Goal: Find specific page/section: Find specific page/section

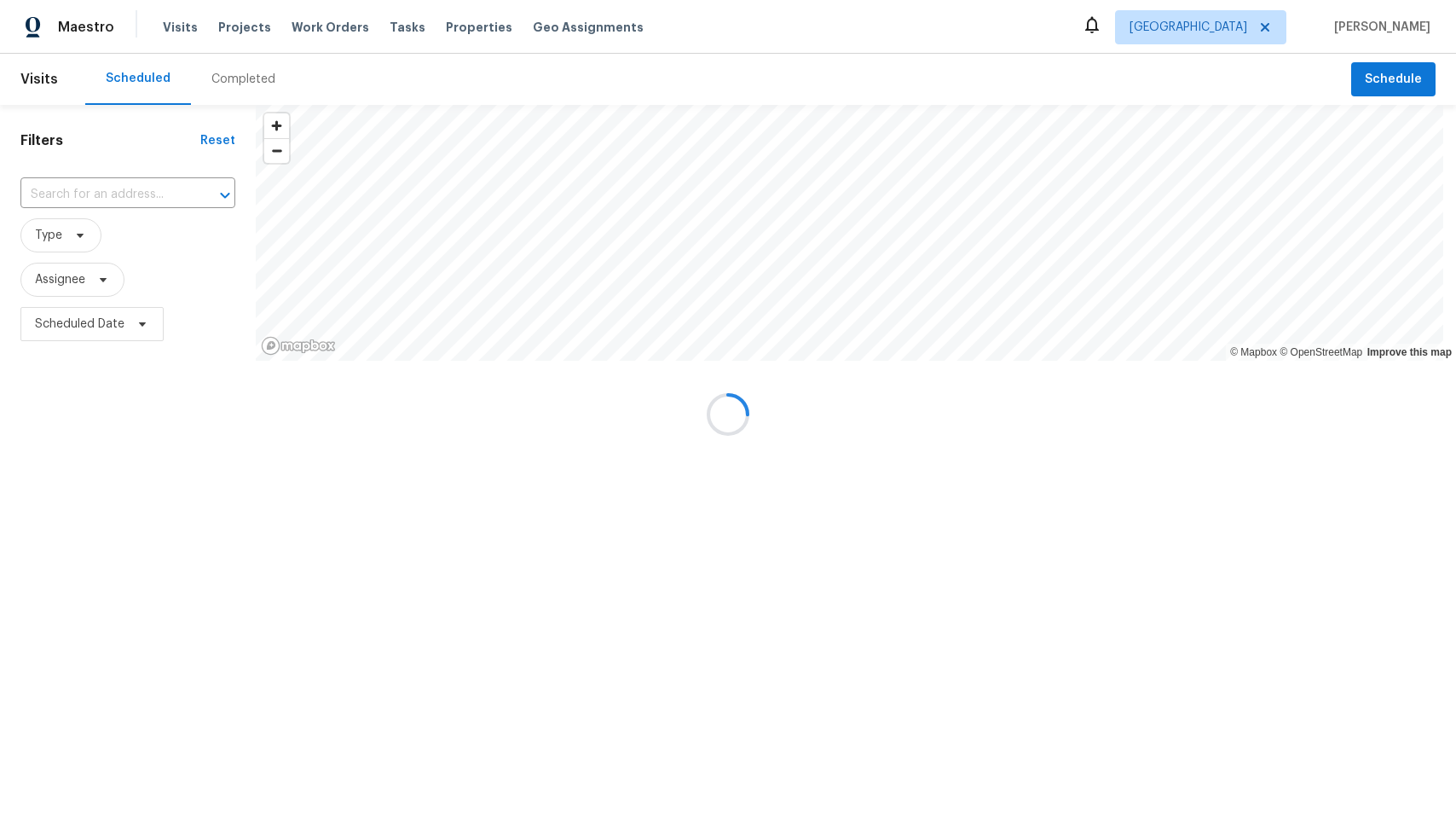
click at [1270, 27] on div at bounding box center [728, 414] width 1456 height 829
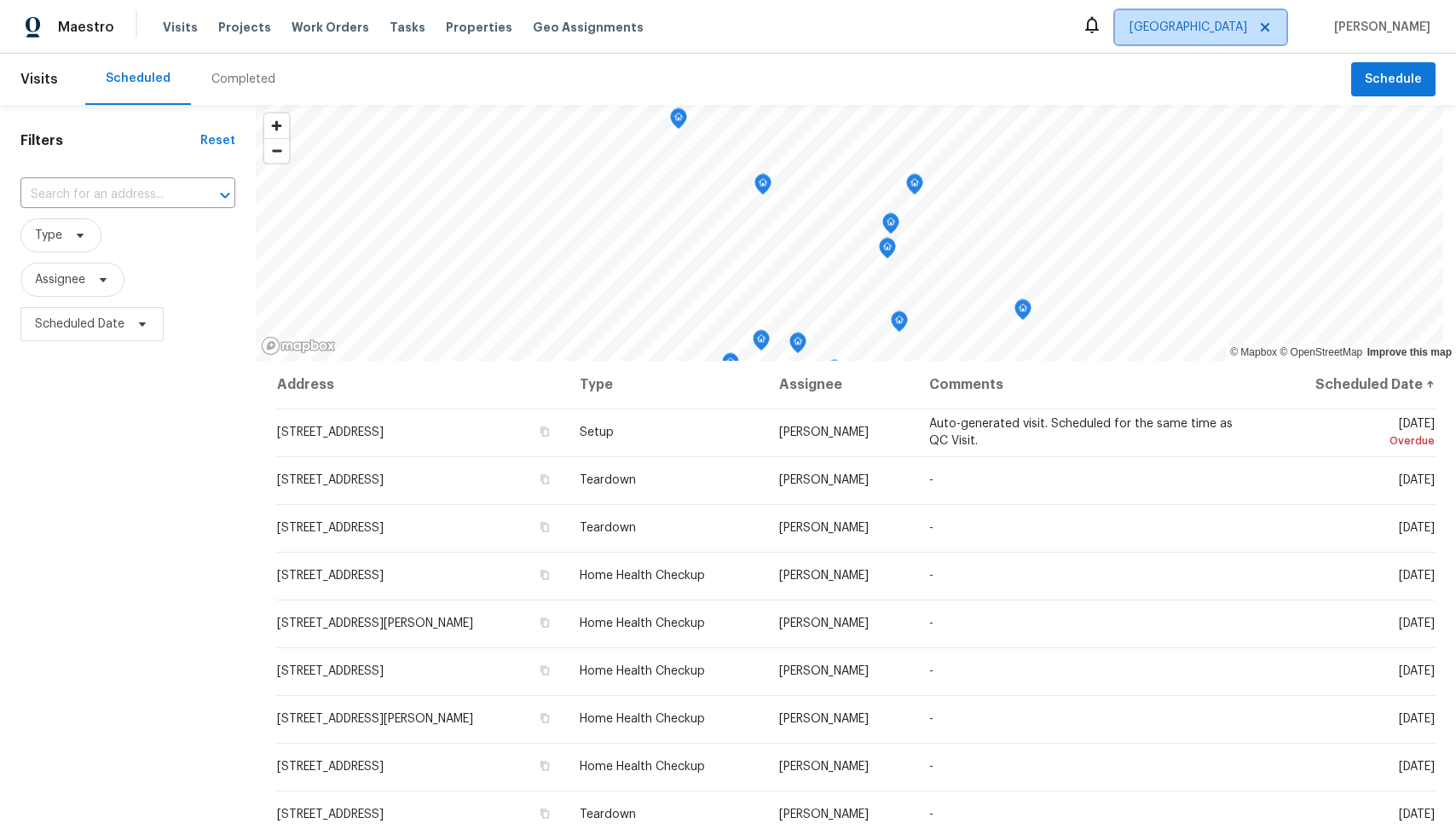
click at [1225, 33] on span "[GEOGRAPHIC_DATA]" at bounding box center [1188, 27] width 117 height 17
click at [182, 29] on span "Visits" at bounding box center [180, 27] width 35 height 17
click at [389, 30] on span "Tasks" at bounding box center [407, 26] width 35 height 12
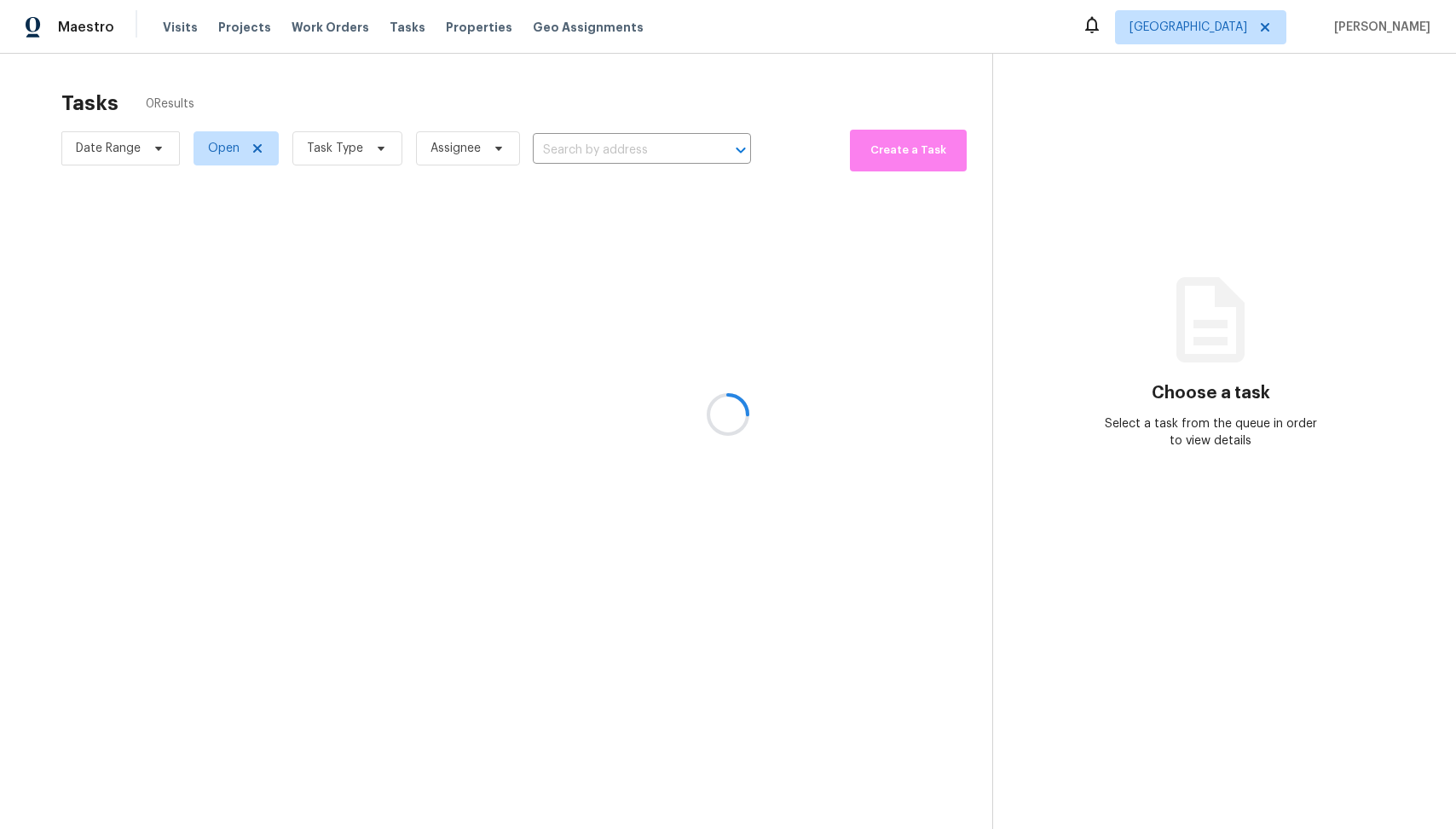
click at [1215, 32] on div at bounding box center [728, 414] width 1456 height 829
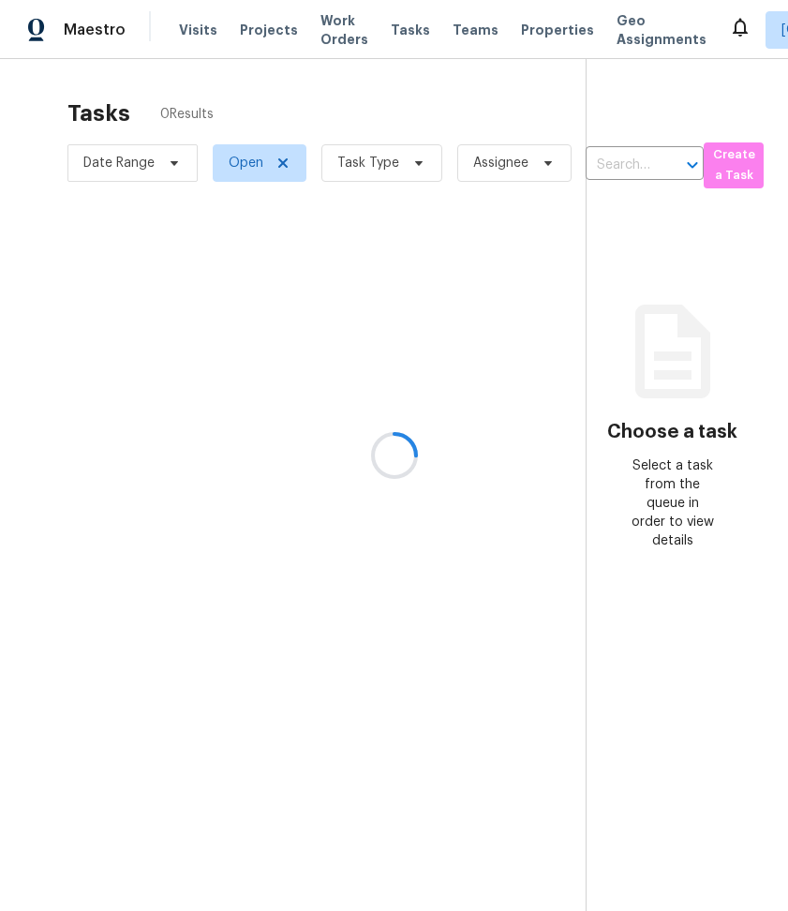
click at [645, 80] on div at bounding box center [394, 455] width 788 height 911
click at [738, 43] on div at bounding box center [394, 455] width 788 height 911
click at [745, 37] on div at bounding box center [394, 455] width 788 height 911
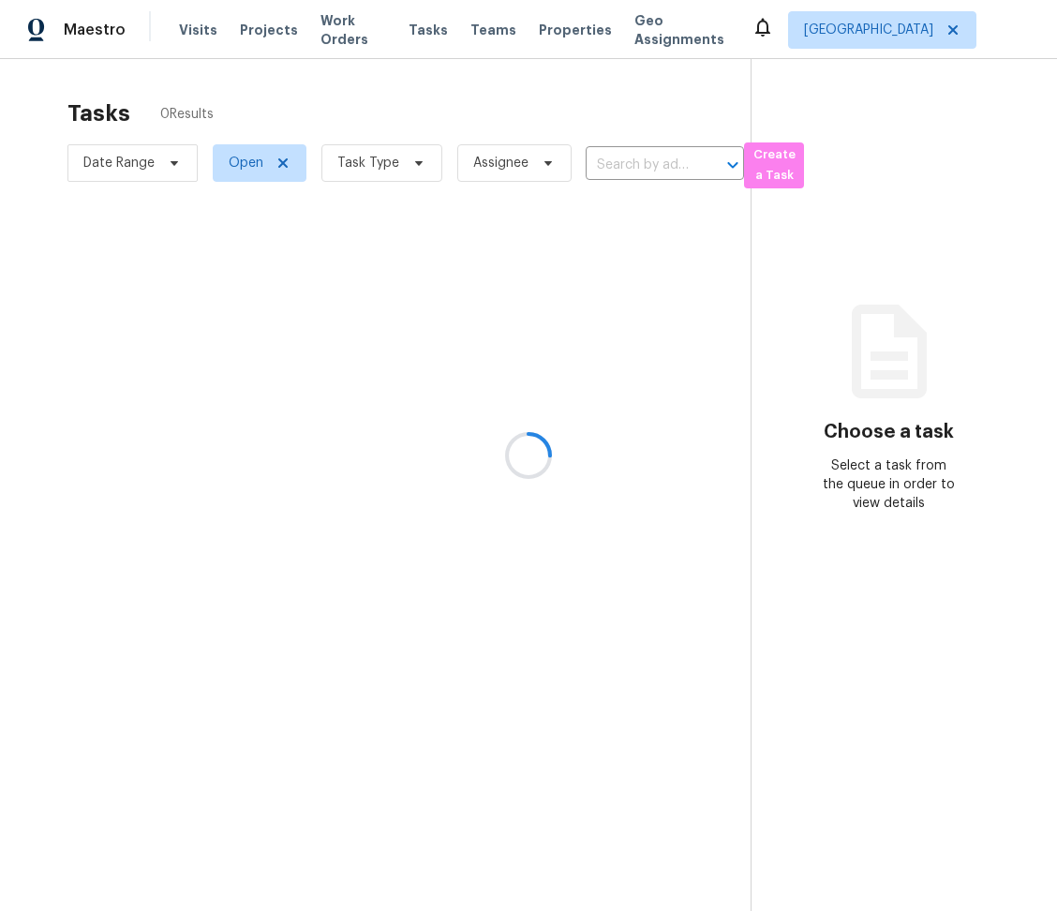
click at [958, 33] on div at bounding box center [528, 455] width 1057 height 911
click at [955, 31] on div at bounding box center [528, 455] width 1057 height 911
click at [953, 31] on div at bounding box center [528, 455] width 1057 height 911
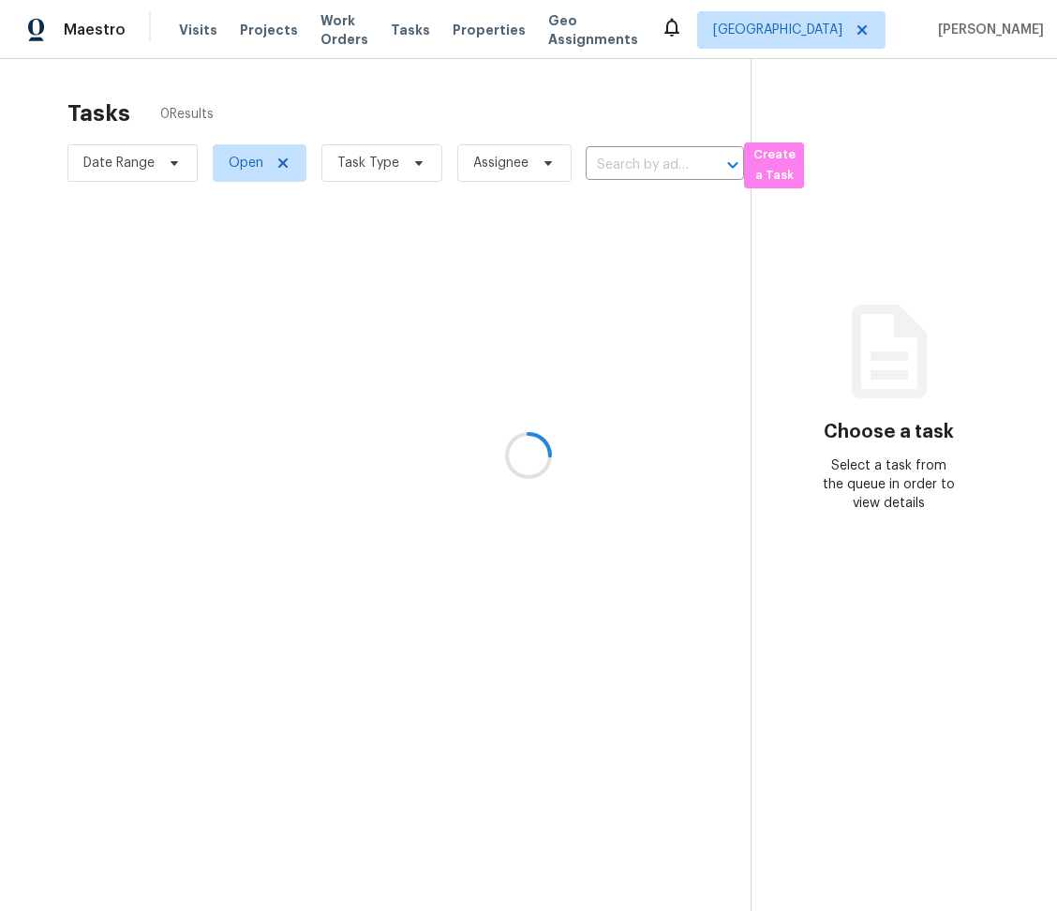
click at [796, 25] on div at bounding box center [528, 455] width 1057 height 911
click at [855, 30] on div at bounding box center [528, 455] width 1057 height 911
click at [853, 35] on div at bounding box center [528, 455] width 1057 height 911
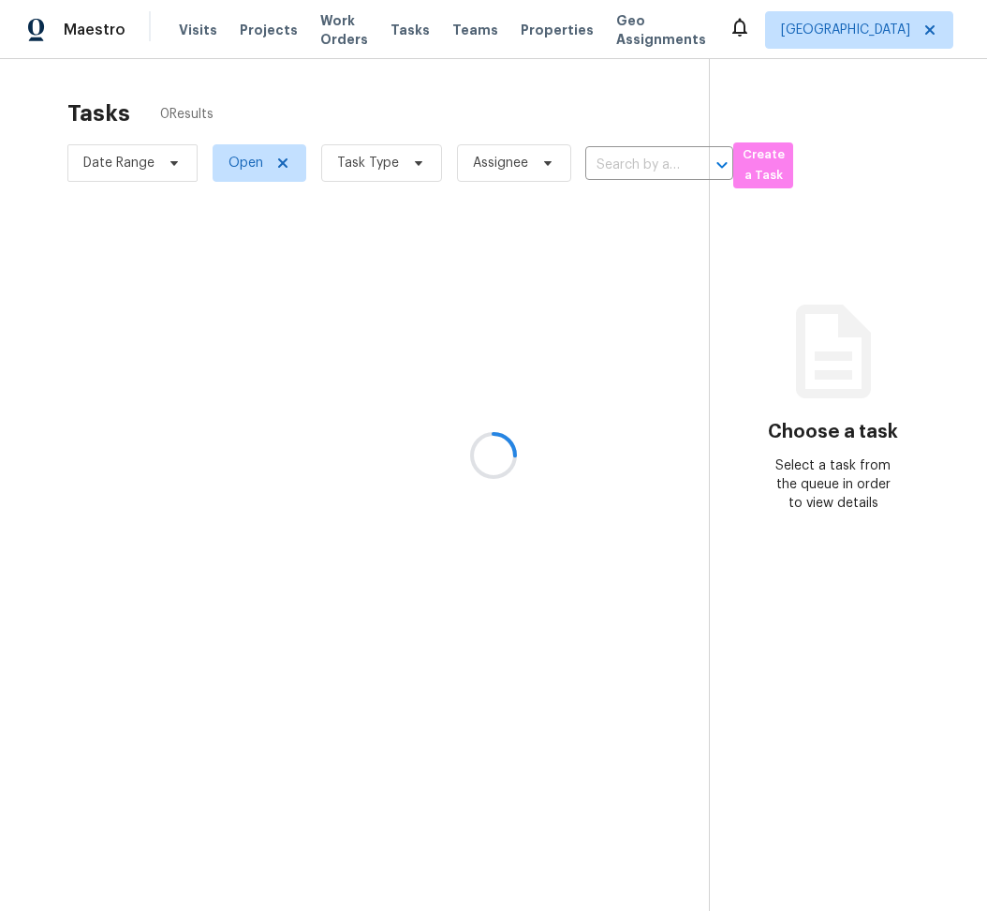
click at [771, 26] on div at bounding box center [493, 455] width 987 height 911
click at [770, 31] on div at bounding box center [493, 455] width 987 height 911
click at [708, 52] on div at bounding box center [493, 455] width 987 height 911
